Goal: Information Seeking & Learning: Learn about a topic

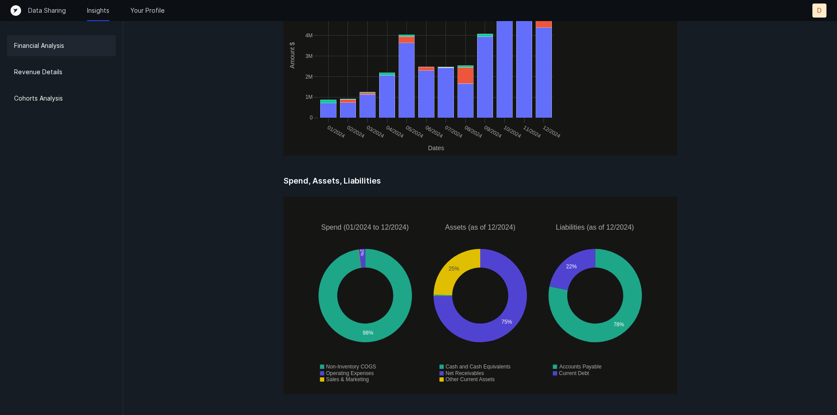
scroll to position [1141, 0]
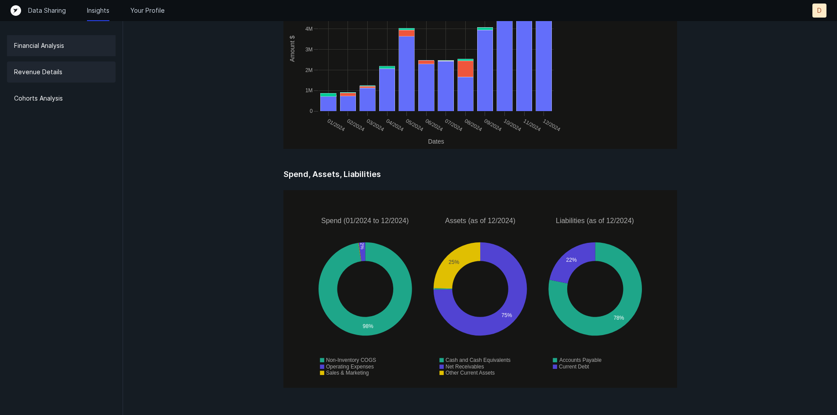
click at [53, 76] on p "Revenue Details" at bounding box center [38, 72] width 48 height 11
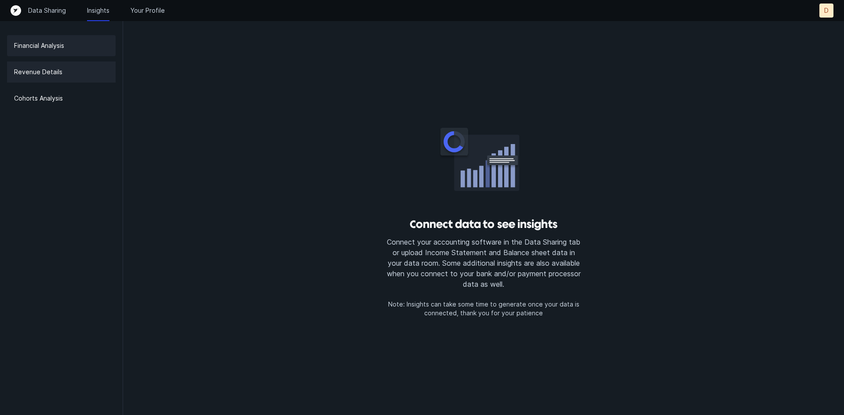
click at [56, 44] on p "Financial Analysis" at bounding box center [39, 45] width 50 height 11
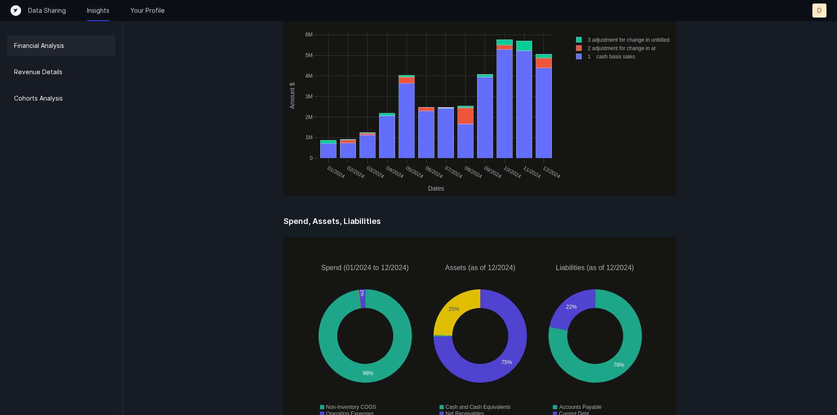
scroll to position [1141, 0]
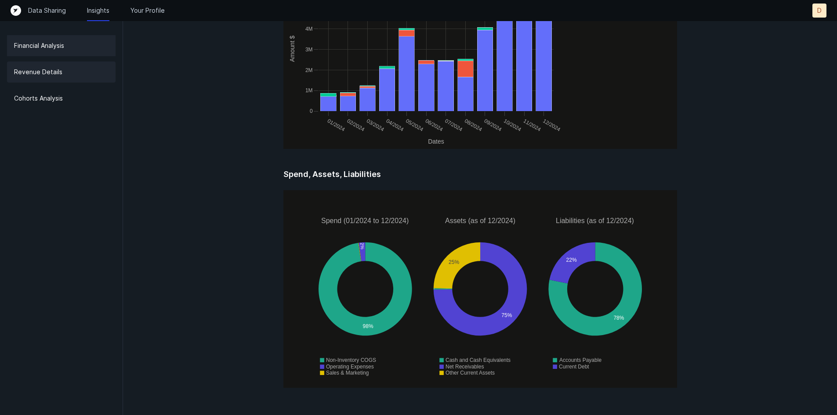
click at [47, 69] on p "Revenue Details" at bounding box center [38, 72] width 48 height 11
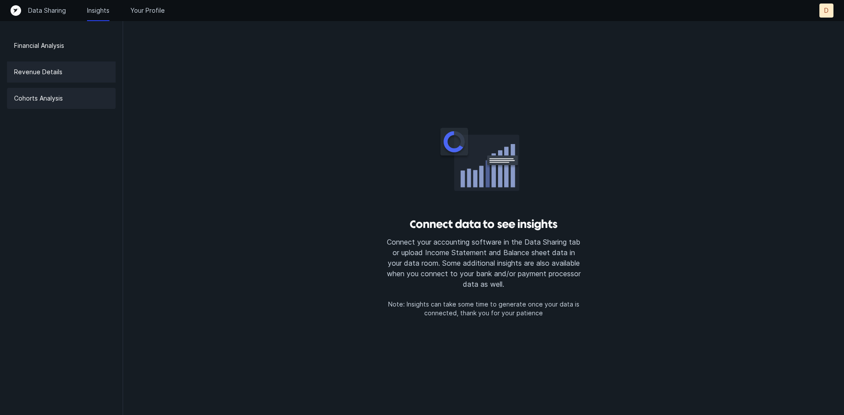
click at [48, 98] on p "Cohorts Analysis" at bounding box center [38, 98] width 49 height 11
click at [56, 46] on p "Financial Analysis" at bounding box center [39, 45] width 50 height 11
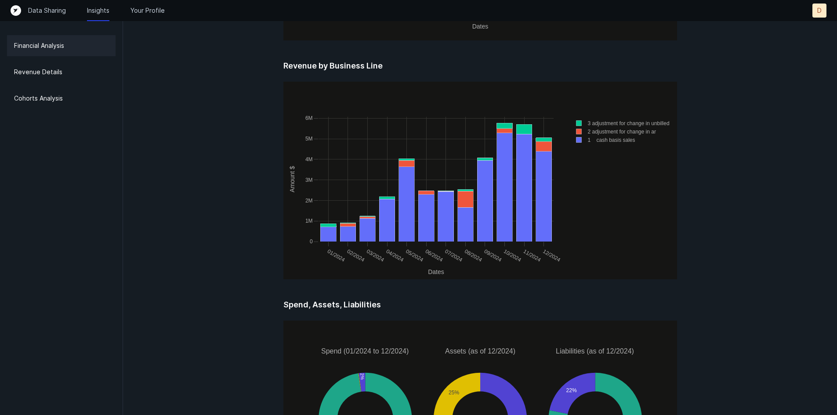
scroll to position [1141, 0]
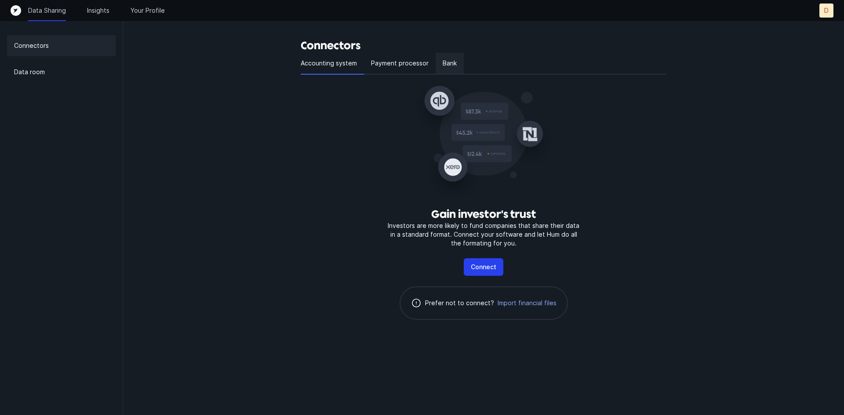
click at [450, 66] on p "Bank" at bounding box center [449, 63] width 14 height 11
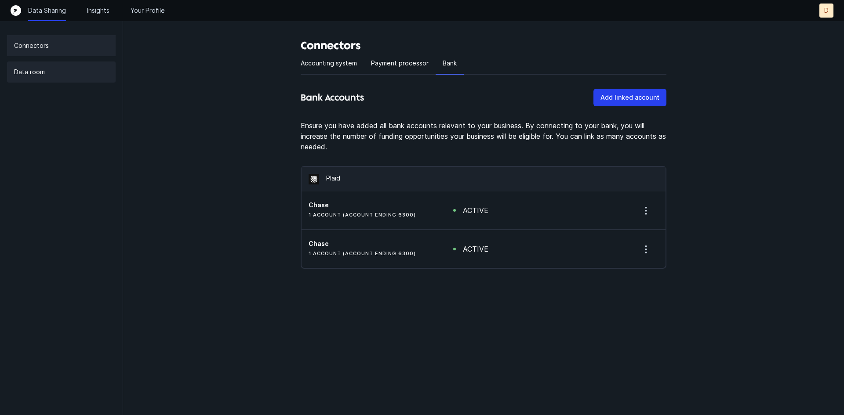
click at [25, 65] on div "Data room" at bounding box center [61, 72] width 109 height 21
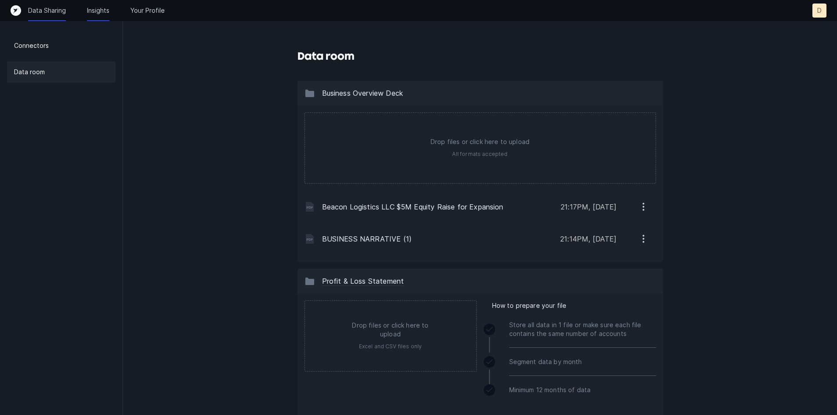
click at [96, 8] on p "Insights" at bounding box center [98, 10] width 22 height 9
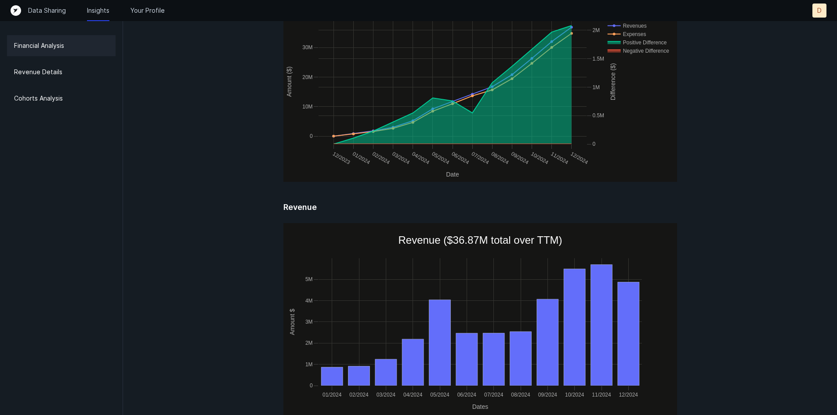
scroll to position [659, 0]
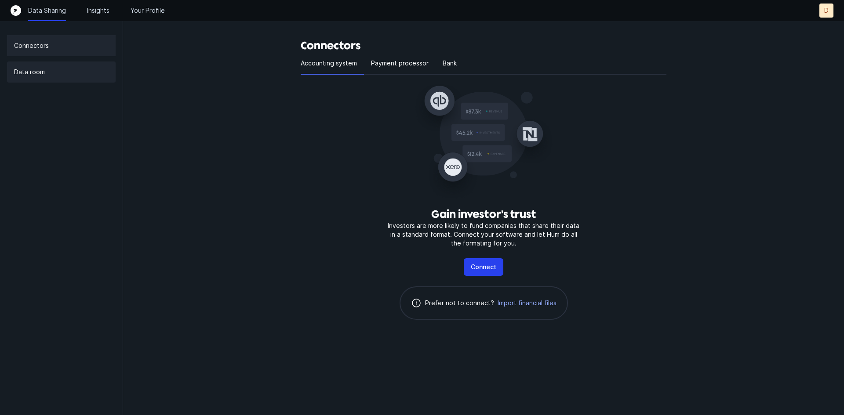
click at [50, 74] on div "Data room" at bounding box center [61, 72] width 109 height 21
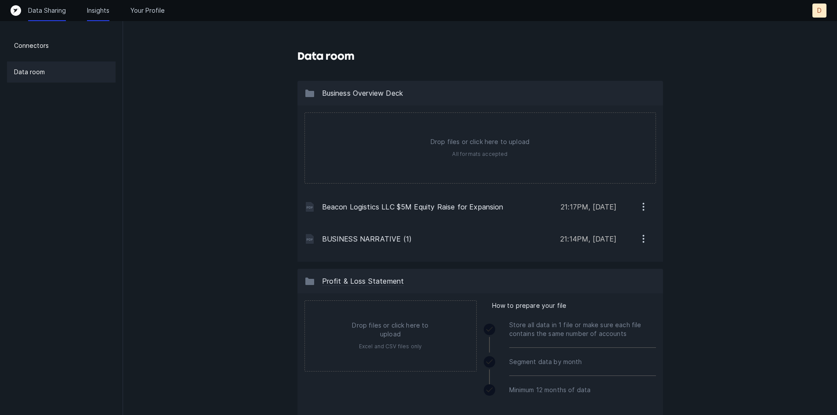
click at [92, 11] on p "Insights" at bounding box center [98, 10] width 22 height 9
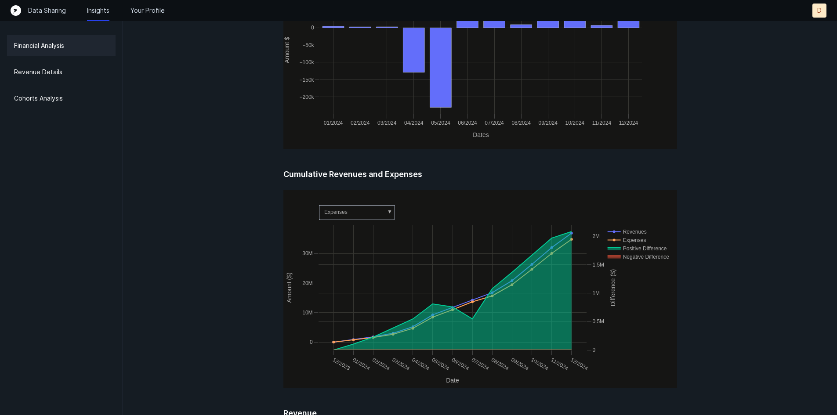
scroll to position [439, 0]
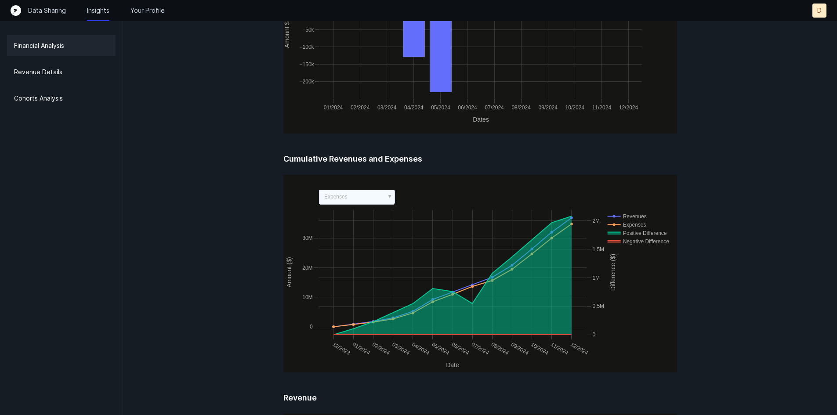
click at [362, 199] on rect at bounding box center [357, 197] width 76 height 15
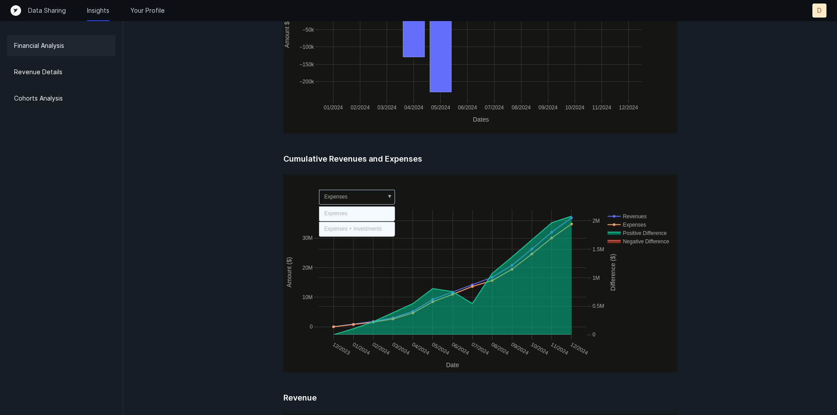
click at [363, 228] on text "Expenses + Investments" at bounding box center [353, 229] width 58 height 6
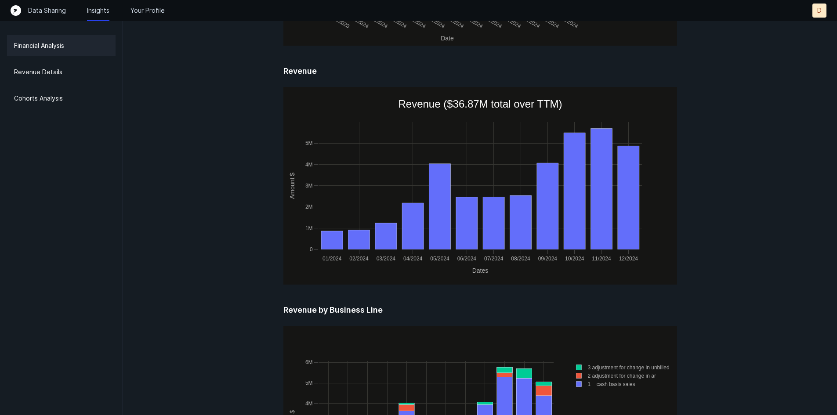
scroll to position [702, 0]
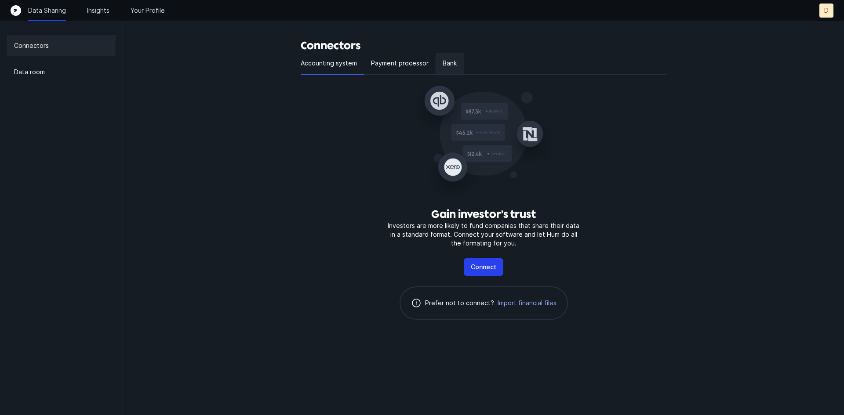
click at [458, 62] on div "Bank" at bounding box center [449, 64] width 28 height 22
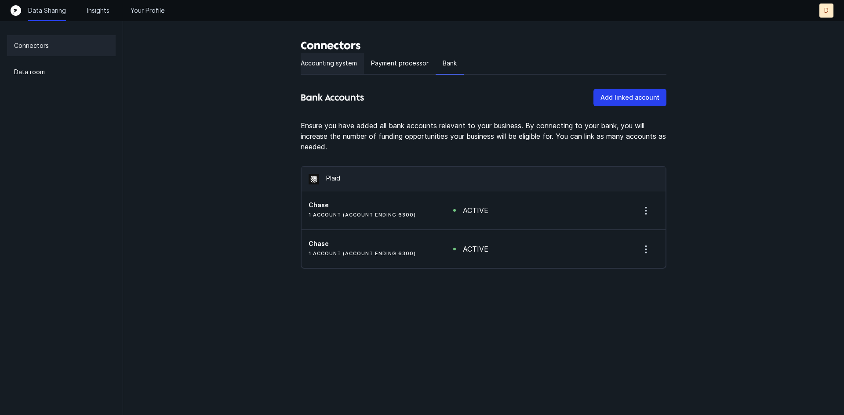
click at [328, 65] on p "Accounting system" at bounding box center [329, 63] width 56 height 11
